Goal: Navigation & Orientation: Go to known website

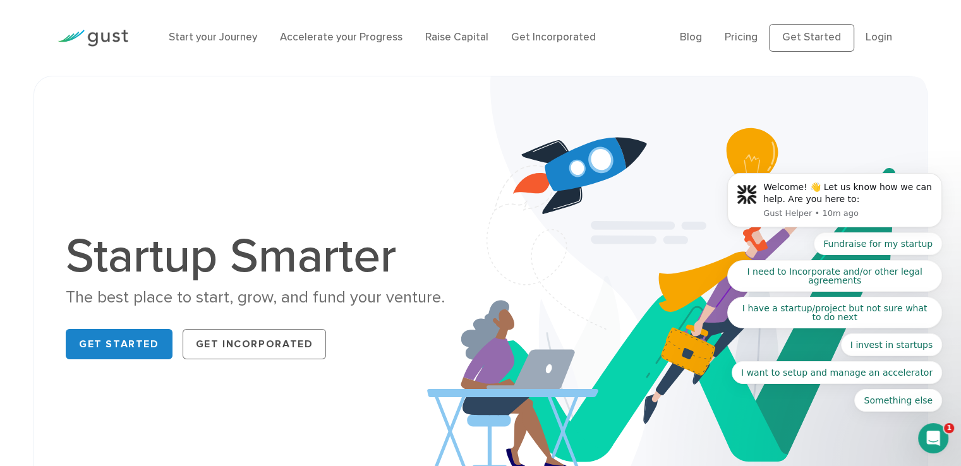
click at [807, 42] on body "Welcome! 👋 Let us know how we can help. Are you here to: Gust Helper • 10m ago …" at bounding box center [834, 204] width 243 height 445
click at [807, 37] on body "Welcome! 👋 Let us know how we can help. Are you here to: Gust Helper • 10m ago …" at bounding box center [834, 204] width 243 height 445
click at [804, 32] on body "Welcome! 👋 Let us know how we can help. Are you here to: Gust Helper • 10m ago …" at bounding box center [834, 204] width 243 height 445
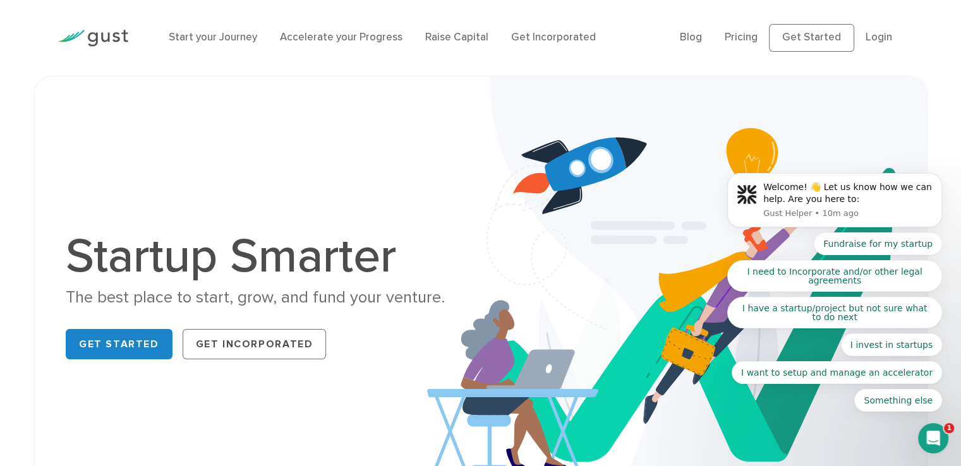
click at [804, 32] on body "Welcome! 👋 Let us know how we can help. Are you here to: Gust Helper • 10m ago …" at bounding box center [834, 204] width 243 height 445
click at [826, 37] on body "Welcome! 👋 Let us know how we can help. Are you here to: Gust Helper • 10m ago …" at bounding box center [834, 204] width 243 height 445
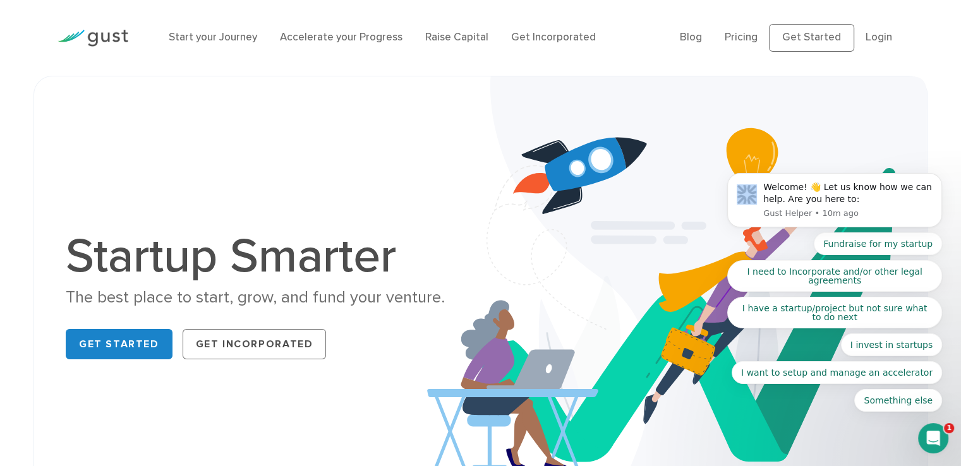
click at [826, 37] on body "Welcome! 👋 Let us know how we can help. Are you here to: Gust Helper • 10m ago …" at bounding box center [834, 204] width 243 height 445
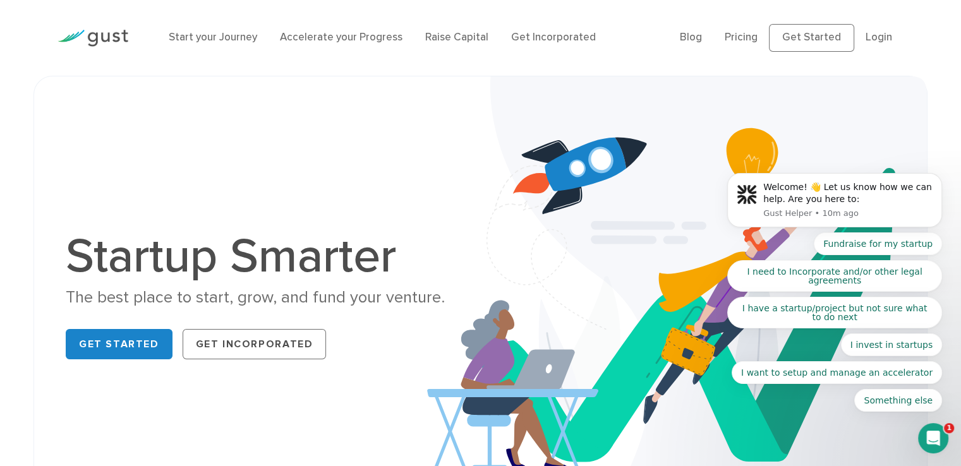
click at [826, 37] on body "Welcome! 👋 Let us know how we can help. Are you here to: Gust Helper • 10m ago …" at bounding box center [834, 204] width 243 height 445
click at [936, 179] on icon "Dismiss notification" at bounding box center [938, 176] width 7 height 7
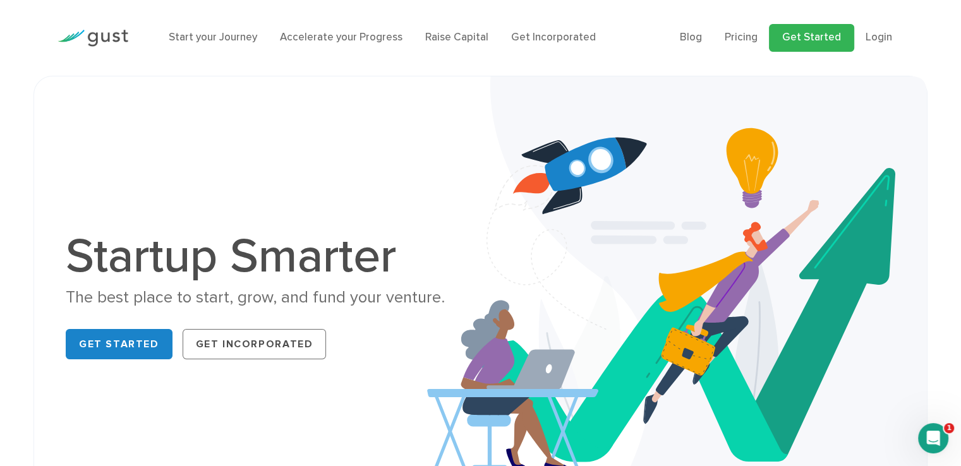
click at [837, 34] on link "Get Started" at bounding box center [811, 38] width 85 height 28
